Goal: Information Seeking & Learning: Learn about a topic

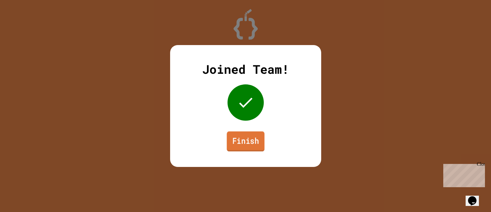
click at [237, 149] on link "Finish" at bounding box center [246, 142] width 38 height 20
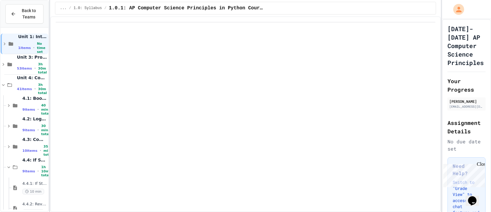
click at [481, 164] on div "Close" at bounding box center [481, 165] width 8 height 8
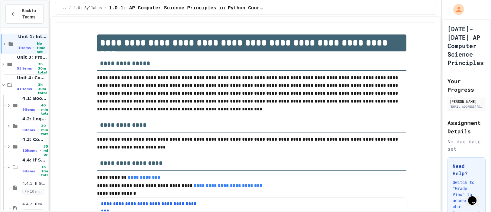
scroll to position [259, 0]
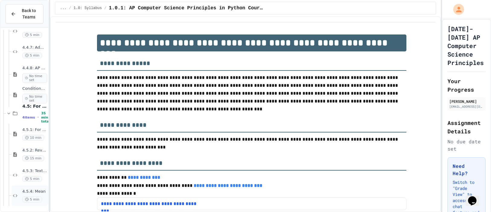
click at [32, 189] on span "4.5.4: Mean" at bounding box center [34, 191] width 25 height 5
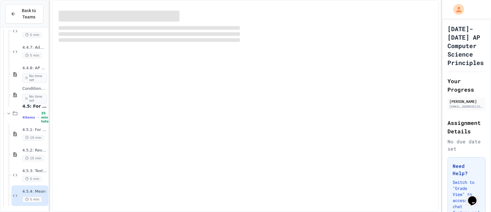
scroll to position [252, 0]
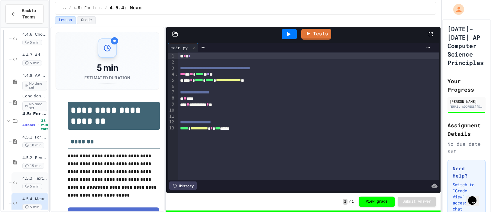
click at [26, 180] on span "4.5.3: Text Generator" at bounding box center [34, 178] width 25 height 5
